Goal: Check status: Check status

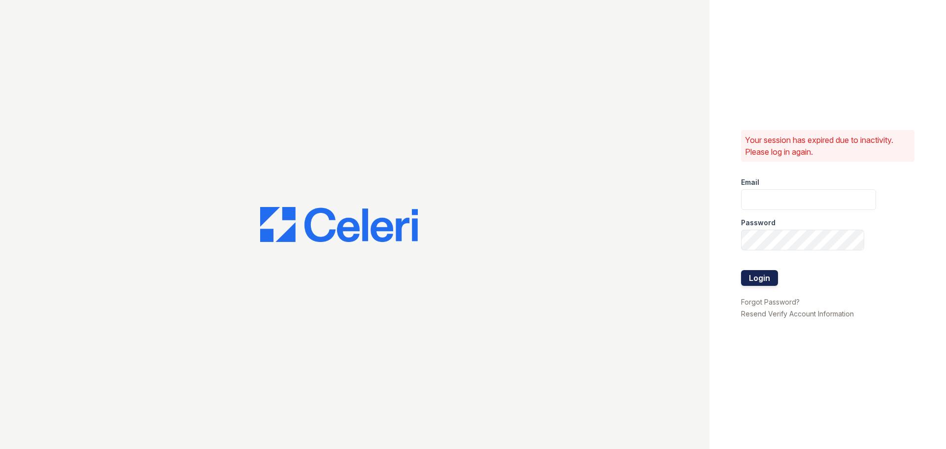
type input "greenwood1@cafmanagement.com"
click at [768, 279] on button "Login" at bounding box center [759, 278] width 37 height 16
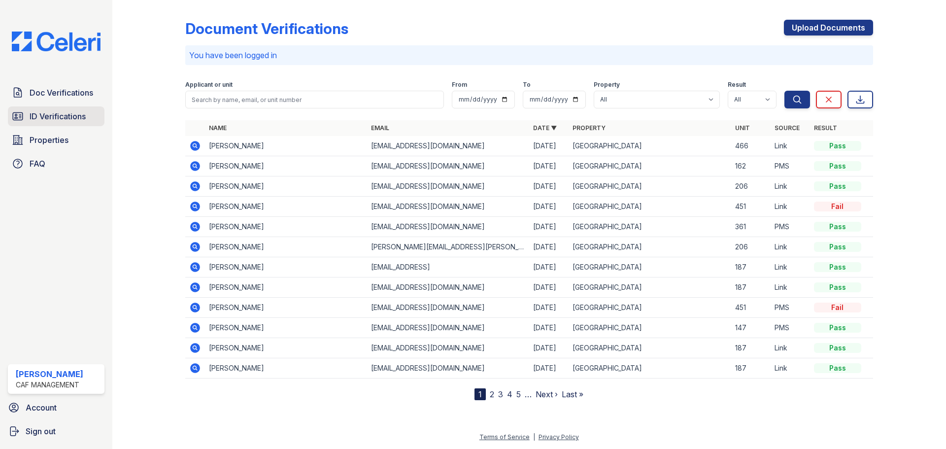
click at [49, 118] on span "ID Verifications" at bounding box center [58, 116] width 56 height 12
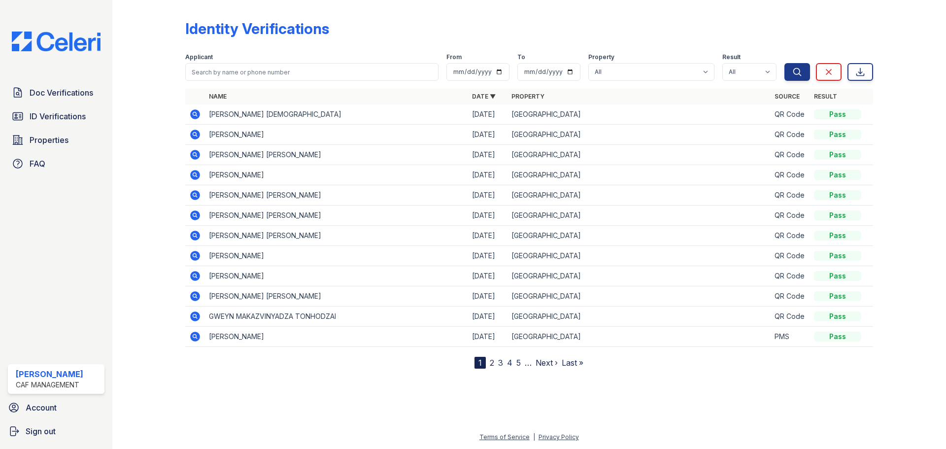
click at [199, 114] on icon at bounding box center [195, 114] width 10 height 10
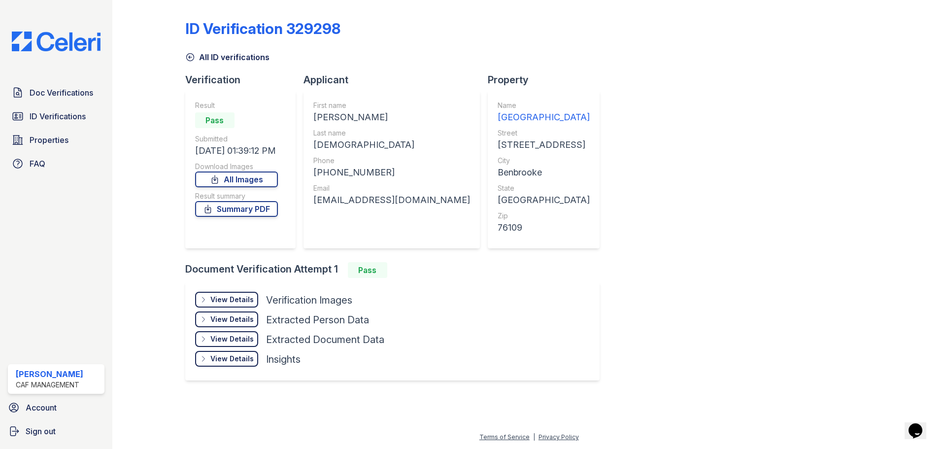
drag, startPoint x: 313, startPoint y: 114, endPoint x: 409, endPoint y: 119, distance: 95.7
click at [409, 119] on div "[PERSON_NAME]" at bounding box center [391, 117] width 157 height 14
copy div "[PERSON_NAME]"
drag, startPoint x: 349, startPoint y: 143, endPoint x: 326, endPoint y: 143, distance: 23.2
click at [348, 143] on div "BIBLE" at bounding box center [391, 145] width 157 height 14
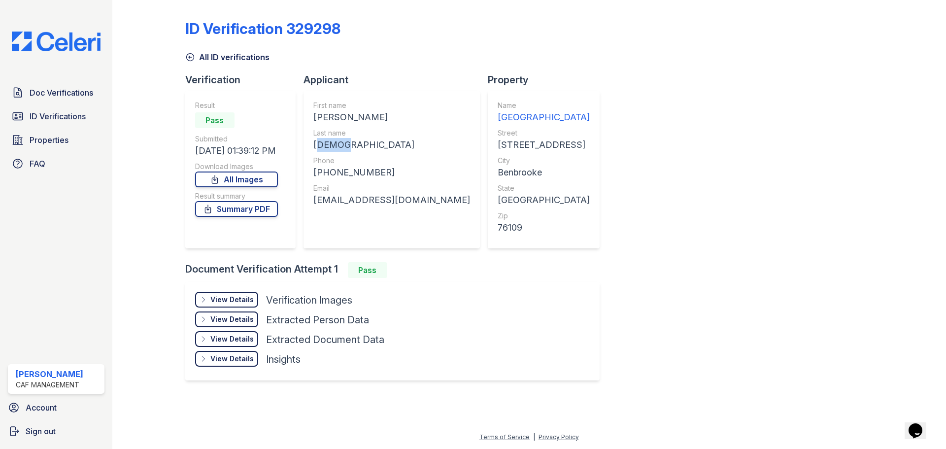
drag, startPoint x: 314, startPoint y: 143, endPoint x: 338, endPoint y: 143, distance: 23.7
click at [338, 143] on div "BIBLE" at bounding box center [391, 145] width 157 height 14
copy div "BIBLE"
drag, startPoint x: 398, startPoint y: 176, endPoint x: 361, endPoint y: 173, distance: 37.6
click at [394, 175] on div "+18174438466" at bounding box center [391, 173] width 157 height 14
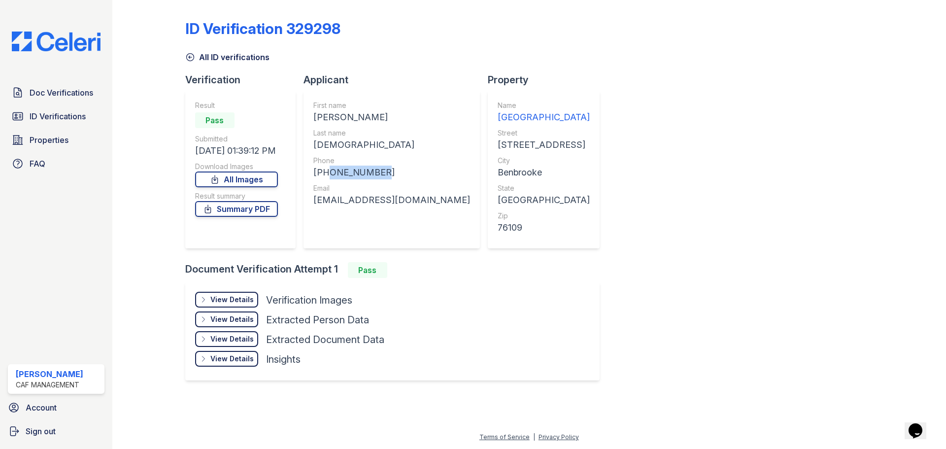
drag, startPoint x: 324, startPoint y: 172, endPoint x: 376, endPoint y: 175, distance: 52.8
click at [376, 175] on div "+18174438466" at bounding box center [391, 173] width 157 height 14
copy div "8174438466"
drag, startPoint x: 356, startPoint y: 225, endPoint x: 313, endPoint y: 205, distance: 46.9
click at [337, 214] on div "First name DEONDRE DEMETRIUS Last name BIBLE Phone +18174438466 Email deondrebi…" at bounding box center [391, 170] width 157 height 138
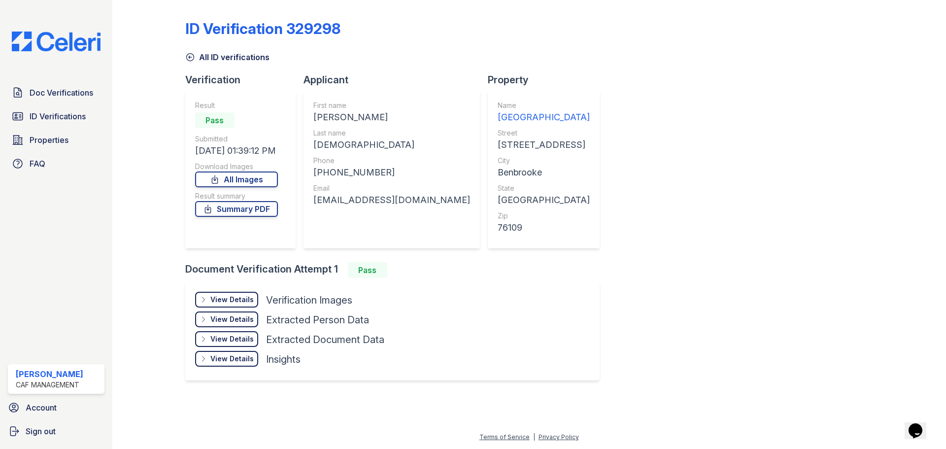
click at [315, 197] on div "deondrebible85@gmail.com" at bounding box center [391, 200] width 157 height 14
drag, startPoint x: 313, startPoint y: 198, endPoint x: 429, endPoint y: 203, distance: 115.9
click at [429, 203] on div "deondrebible85@gmail.com" at bounding box center [391, 200] width 157 height 14
copy div "deondrebible85@gmail.com"
click at [56, 96] on span "Doc Verifications" at bounding box center [62, 93] width 64 height 12
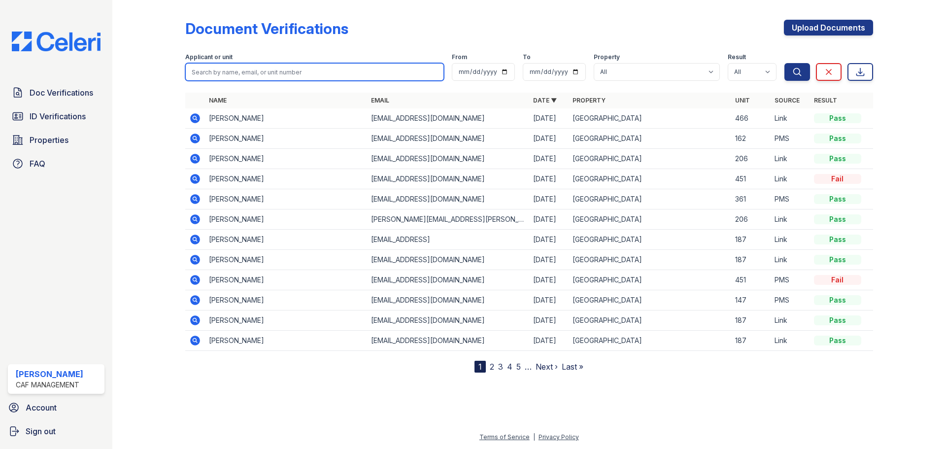
drag, startPoint x: 290, startPoint y: 66, endPoint x: 289, endPoint y: 71, distance: 5.0
click at [289, 70] on input "search" at bounding box center [314, 72] width 259 height 18
paste input "TONHODZAI, GWEYN"
type input "TONHODZAI, GWEYN"
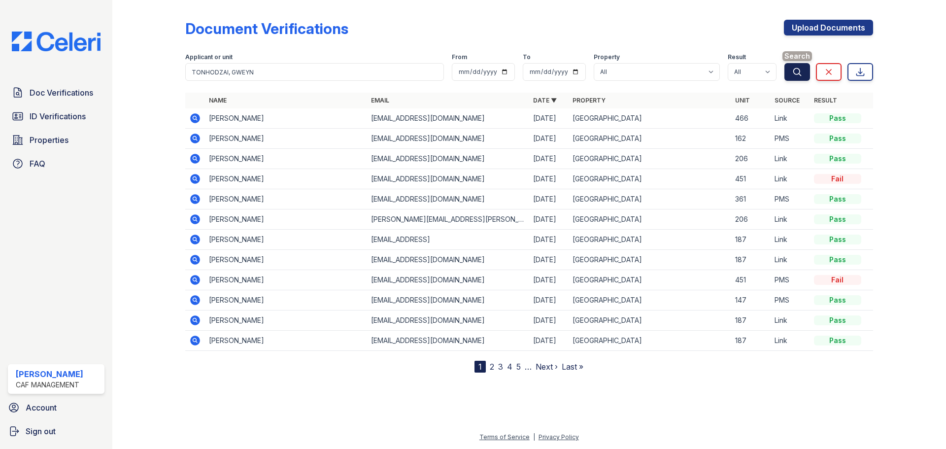
click at [796, 76] on icon "submit" at bounding box center [797, 72] width 10 height 10
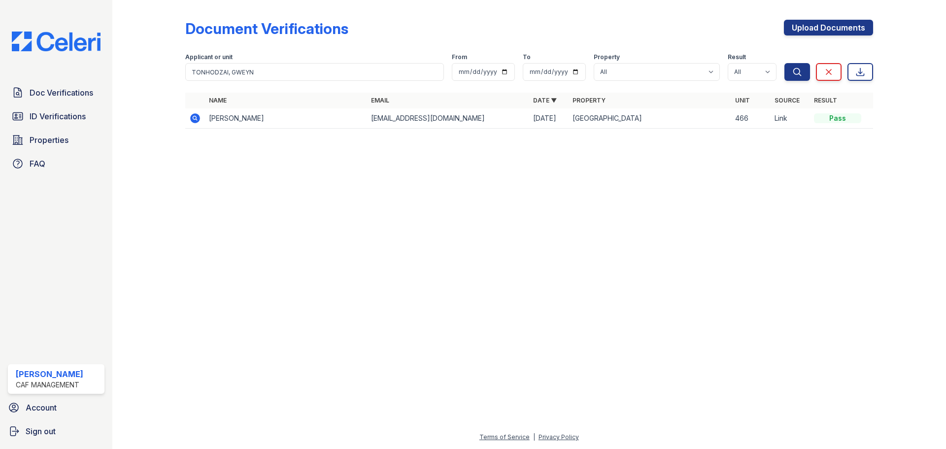
click at [196, 119] on icon at bounding box center [195, 118] width 12 height 12
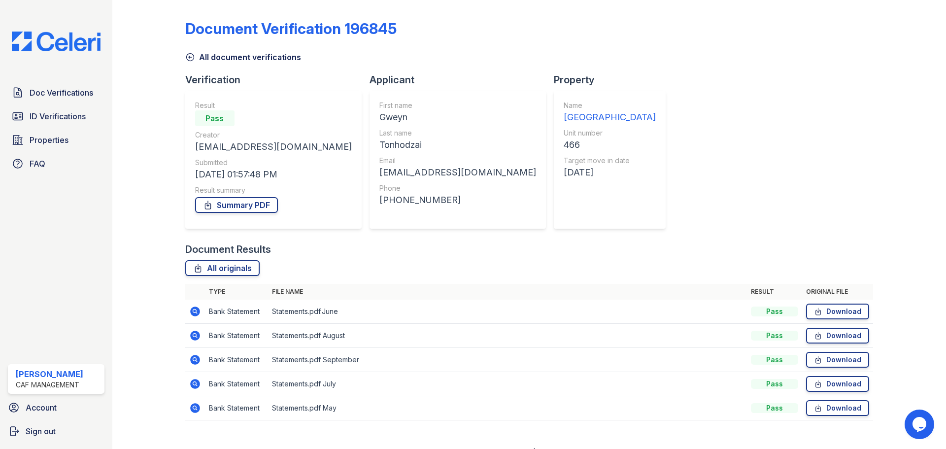
click at [198, 314] on icon at bounding box center [195, 312] width 10 height 10
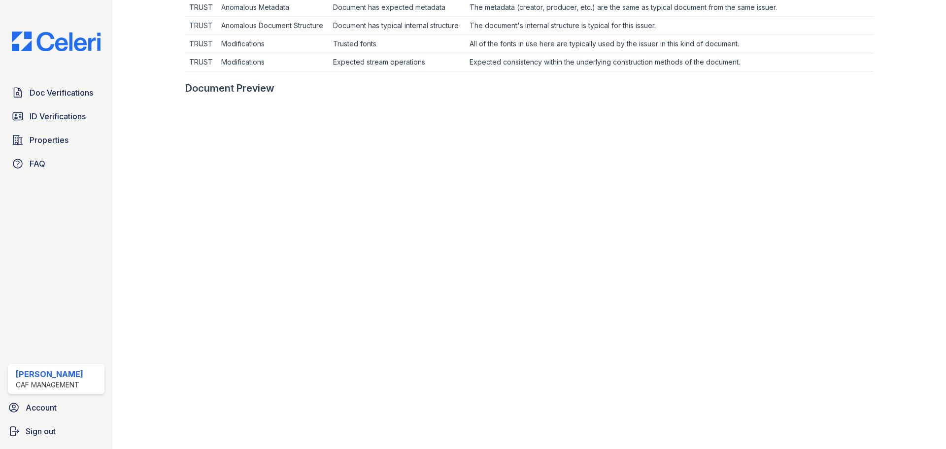
scroll to position [394, 0]
